Goal: Transaction & Acquisition: Purchase product/service

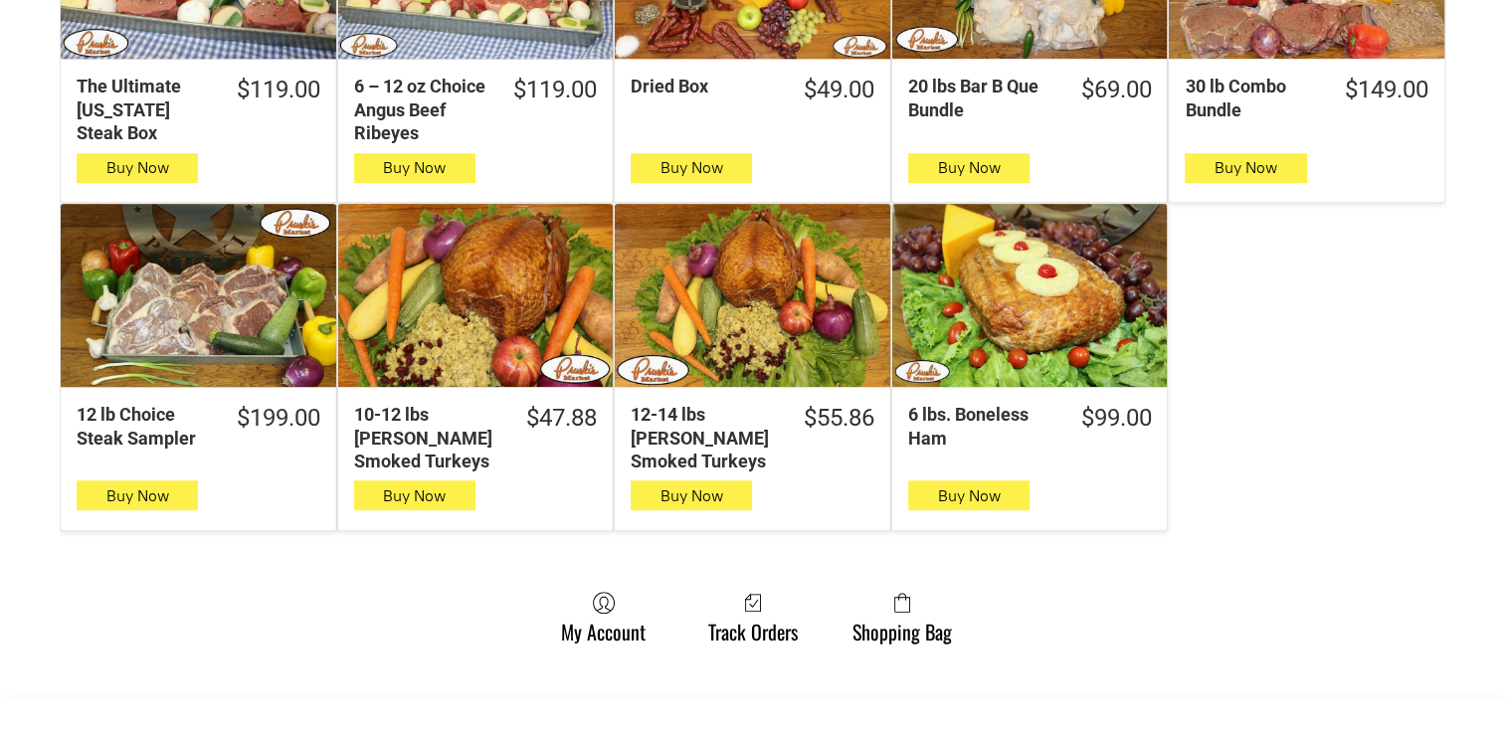
scroll to position [995, 0]
